Goal: Task Accomplishment & Management: Manage account settings

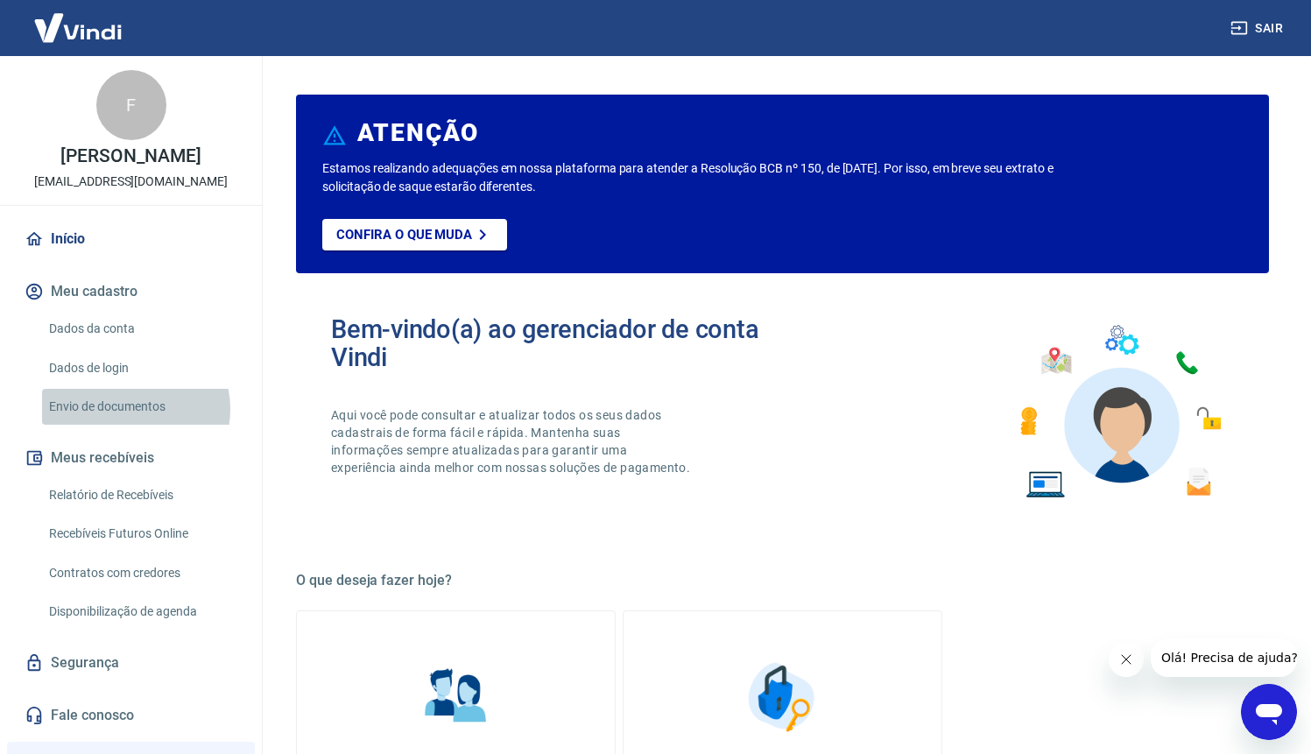
click at [128, 409] on link "Envio de documentos" at bounding box center [141, 407] width 199 height 36
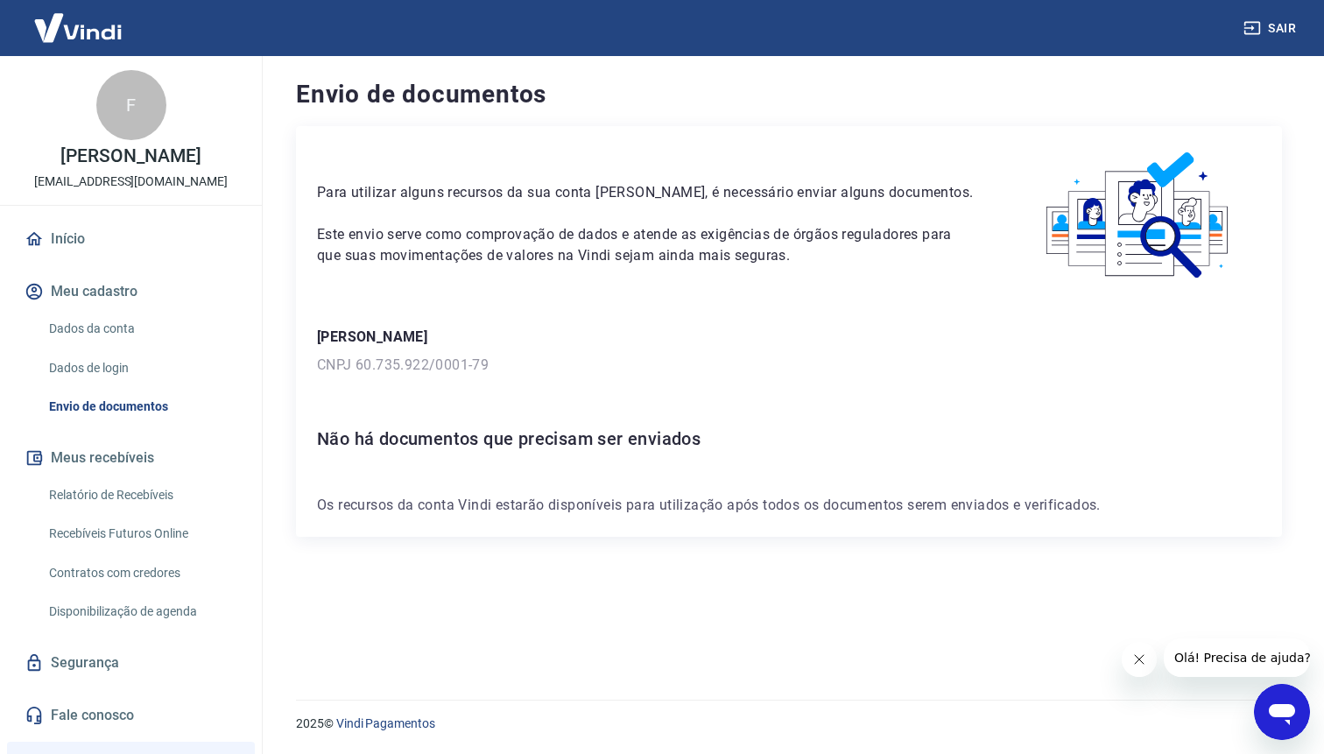
click at [437, 344] on p "[PERSON_NAME]" at bounding box center [789, 337] width 944 height 21
click at [108, 240] on link "Início" at bounding box center [131, 239] width 220 height 39
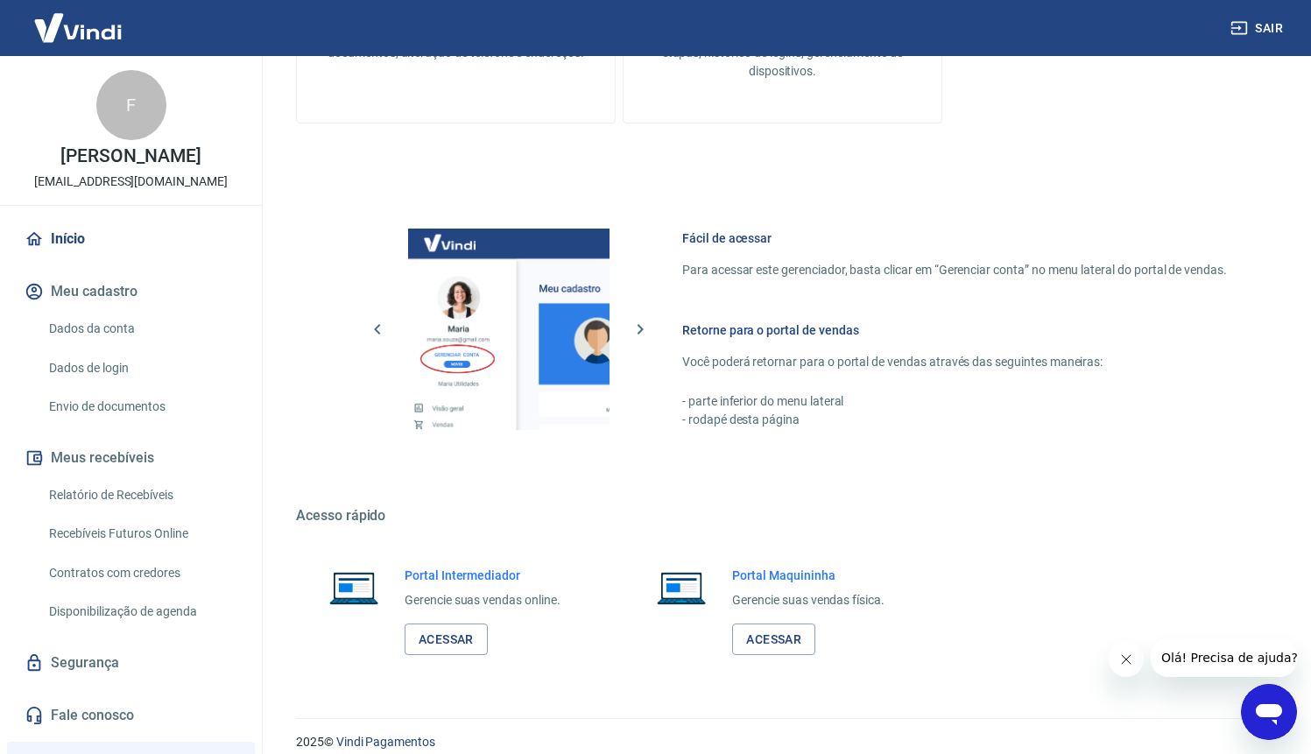
scroll to position [827, 0]
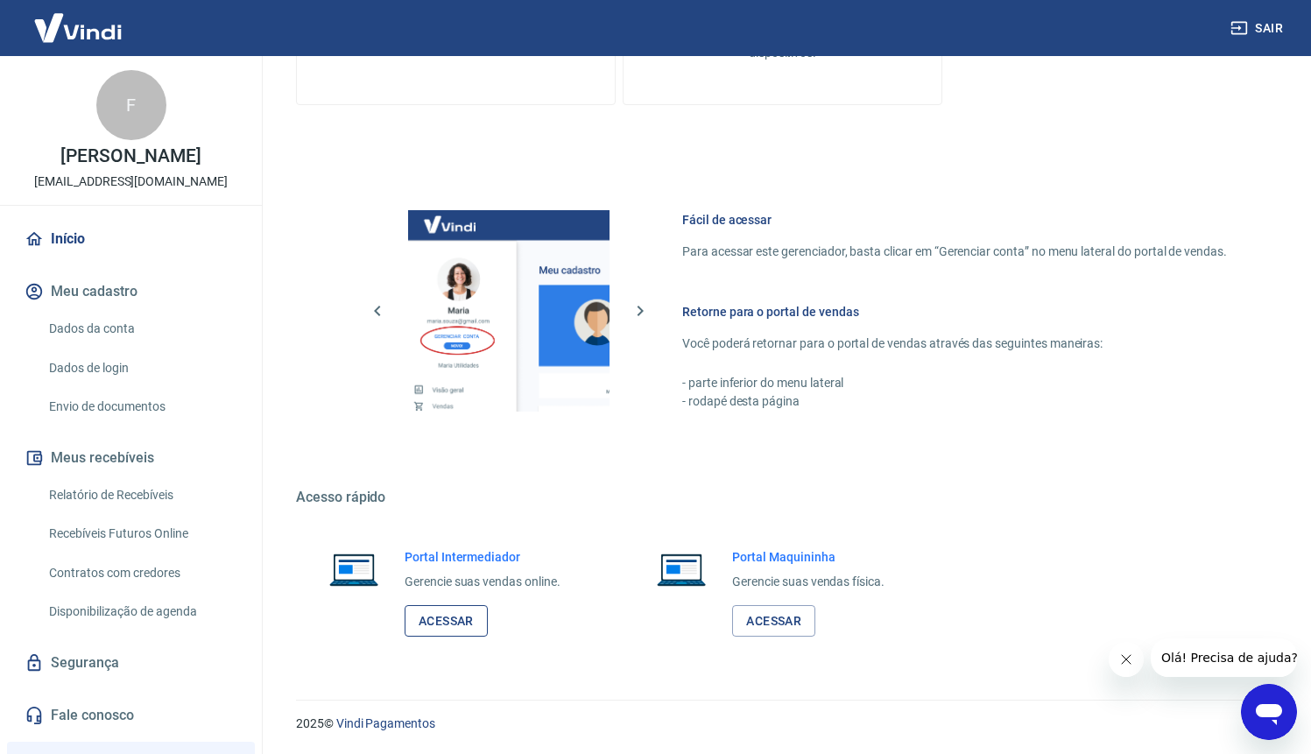
click at [442, 617] on link "Acessar" at bounding box center [446, 621] width 83 height 32
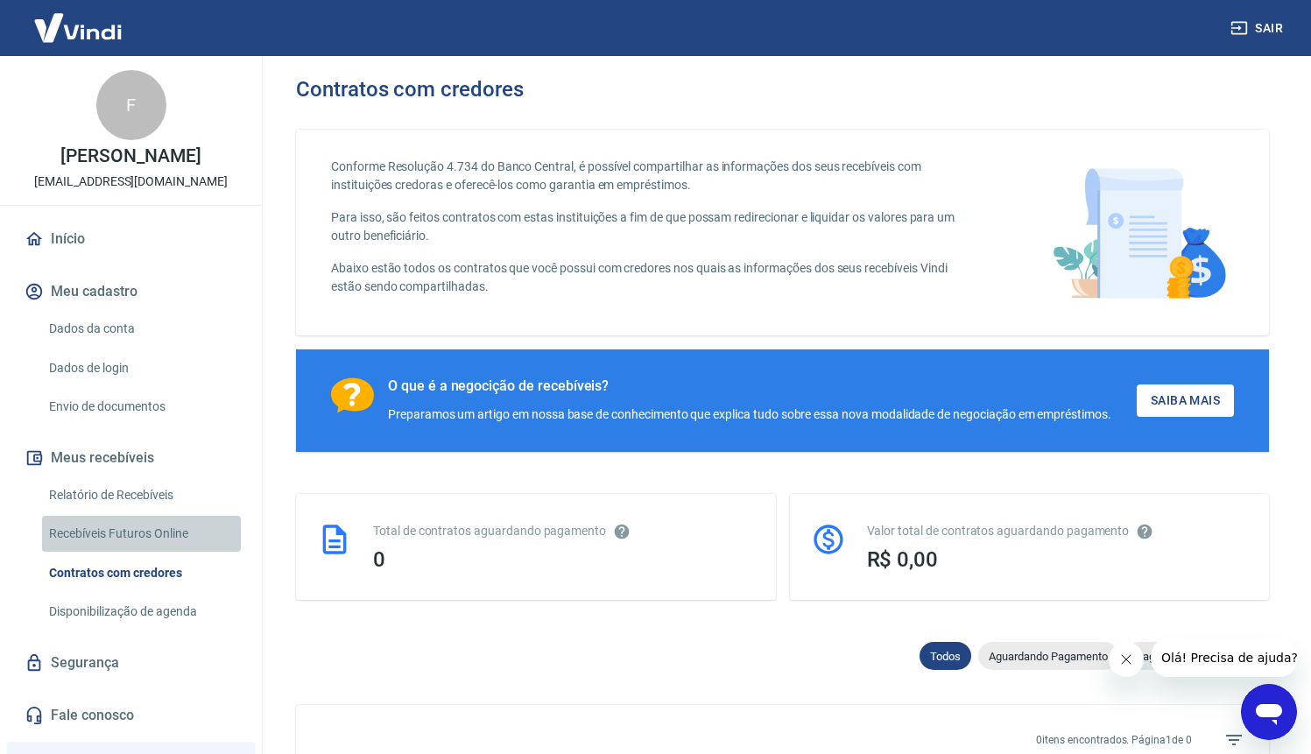
click at [180, 536] on link "Recebíveis Futuros Online" at bounding box center [141, 534] width 199 height 36
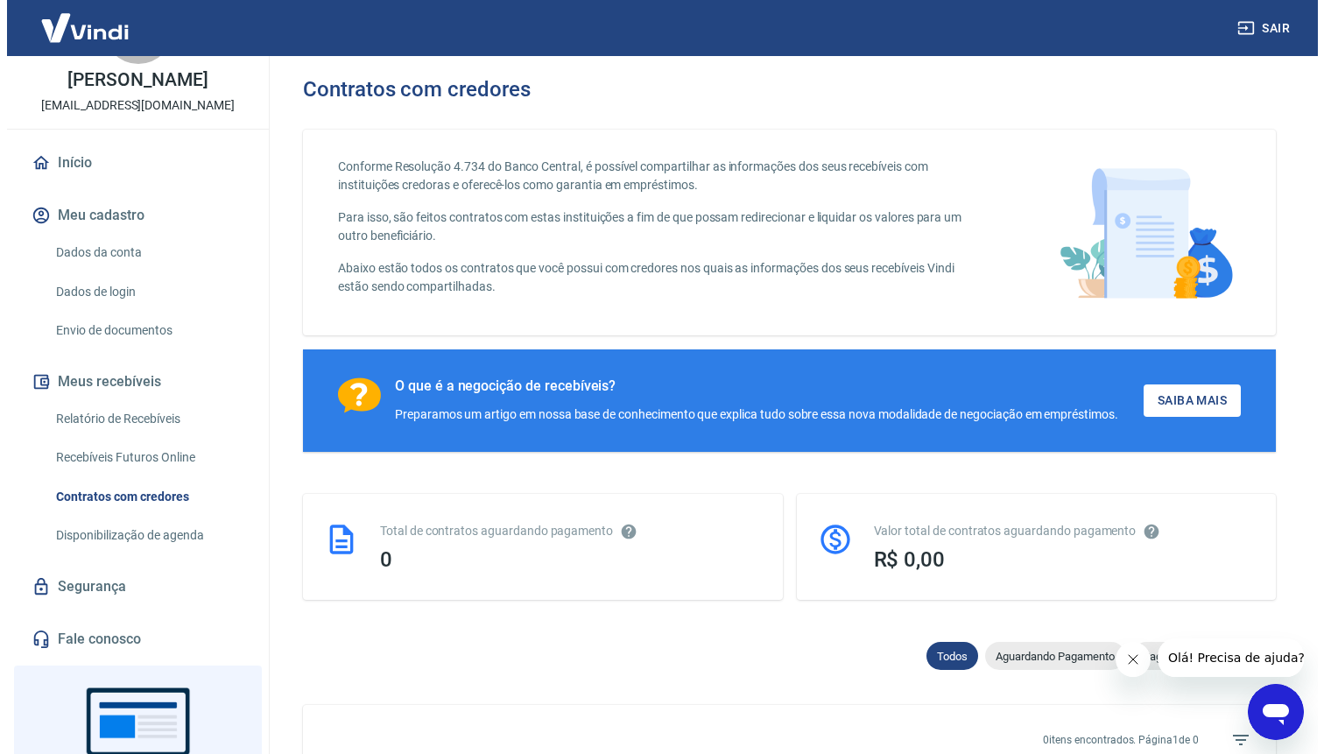
scroll to position [31, 0]
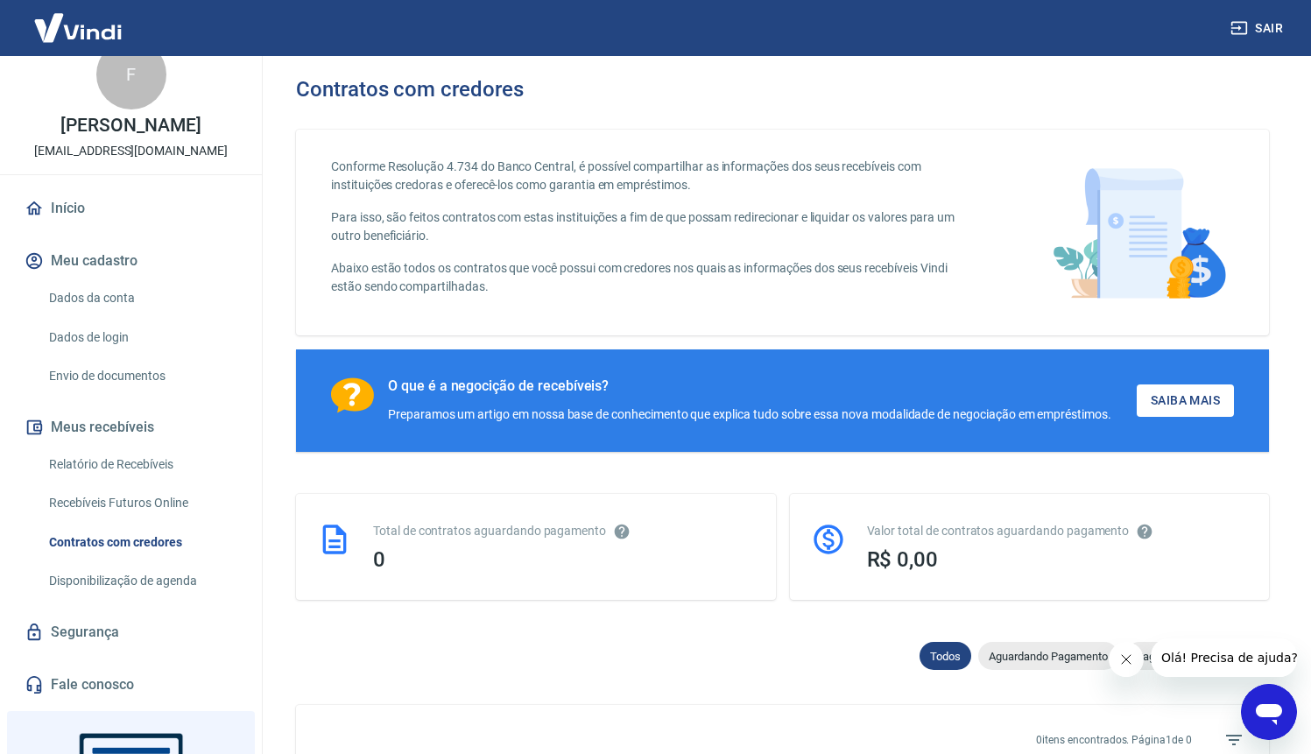
click at [141, 378] on link "Envio de documentos" at bounding box center [141, 376] width 199 height 36
